Goal: Information Seeking & Learning: Learn about a topic

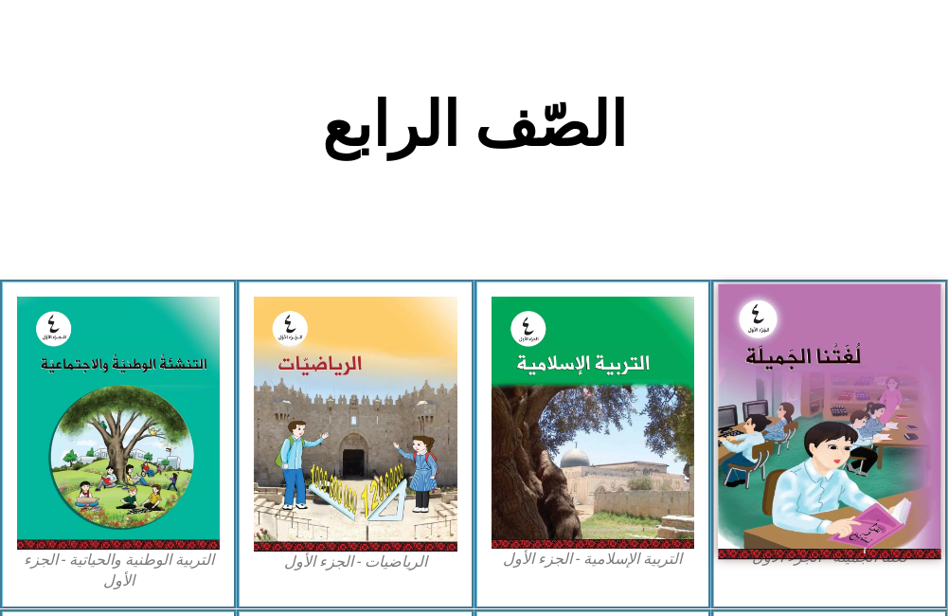
scroll to position [569, 0]
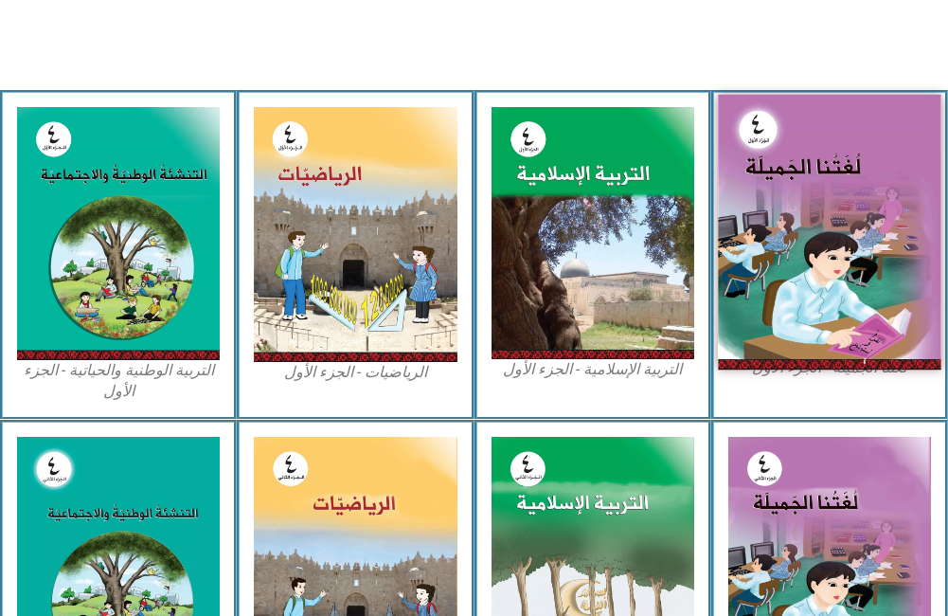
click at [854, 267] on img at bounding box center [830, 231] width 224 height 275
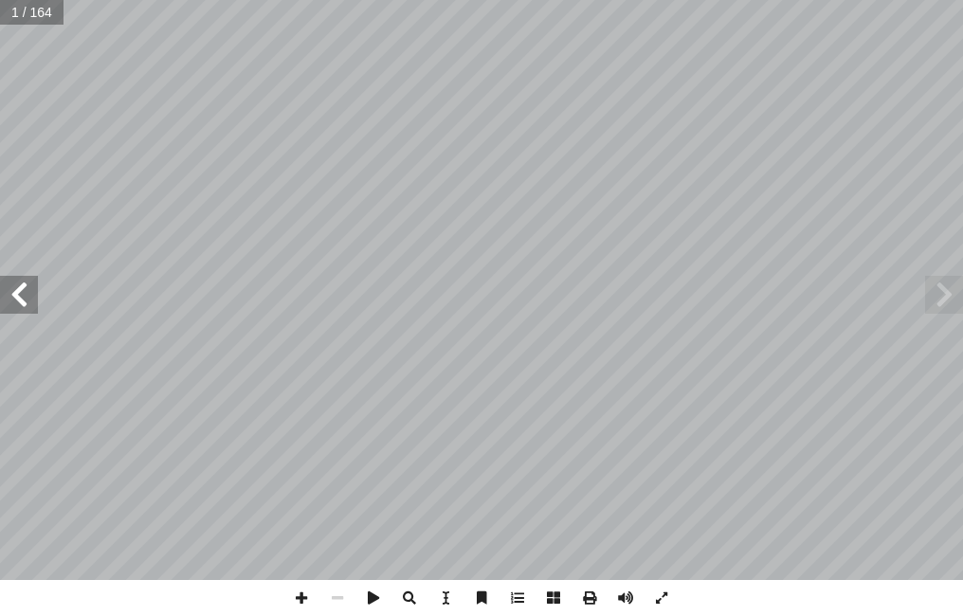
click at [30, 300] on span at bounding box center [19, 295] width 38 height 38
click at [16, 292] on span at bounding box center [19, 295] width 38 height 38
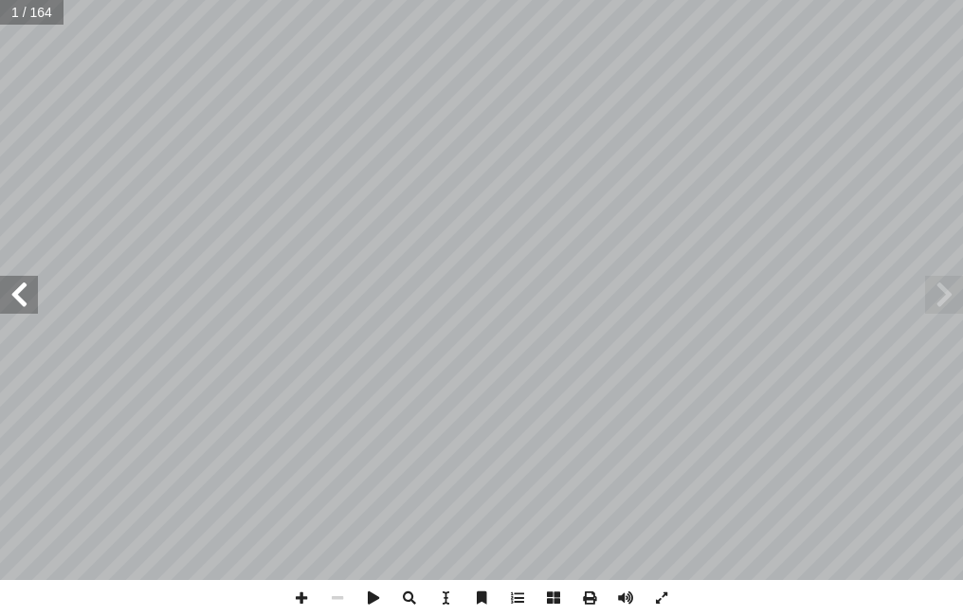
click at [15, 292] on span at bounding box center [19, 295] width 38 height 38
click at [15, 291] on span at bounding box center [19, 295] width 38 height 38
click at [11, 285] on span at bounding box center [19, 295] width 38 height 38
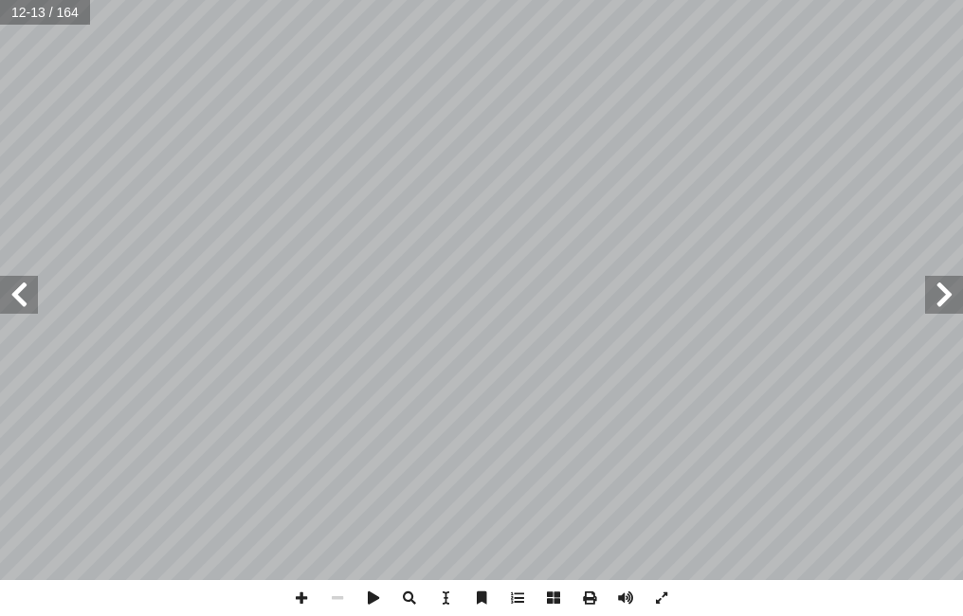
click at [11, 284] on span at bounding box center [19, 295] width 38 height 38
click at [11, 283] on span at bounding box center [19, 295] width 38 height 38
click at [297, 593] on span at bounding box center [301, 598] width 36 height 36
click at [305, 594] on span at bounding box center [301, 598] width 36 height 36
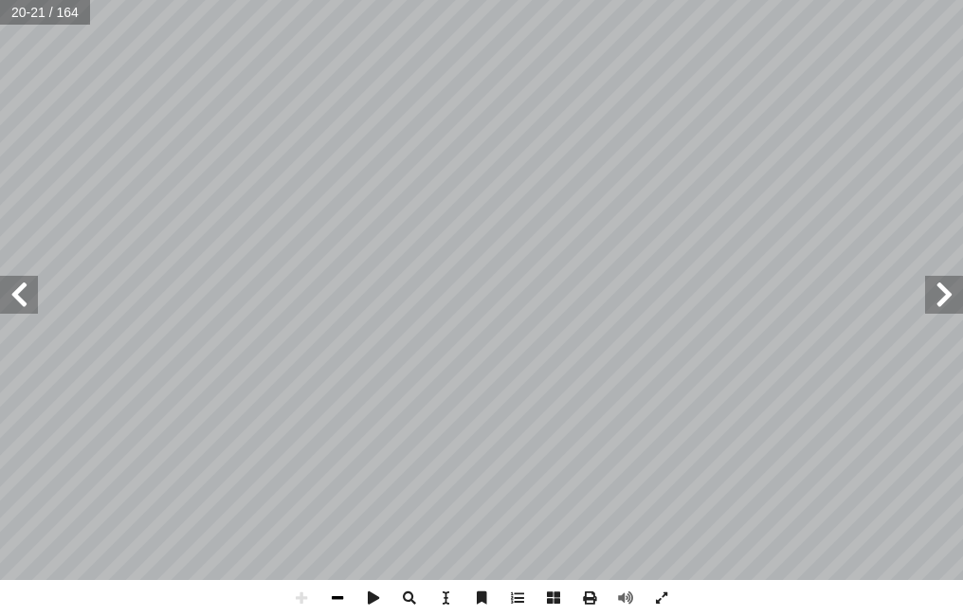
click at [332, 599] on span at bounding box center [337, 598] width 36 height 36
